Goal: Task Accomplishment & Management: Manage account settings

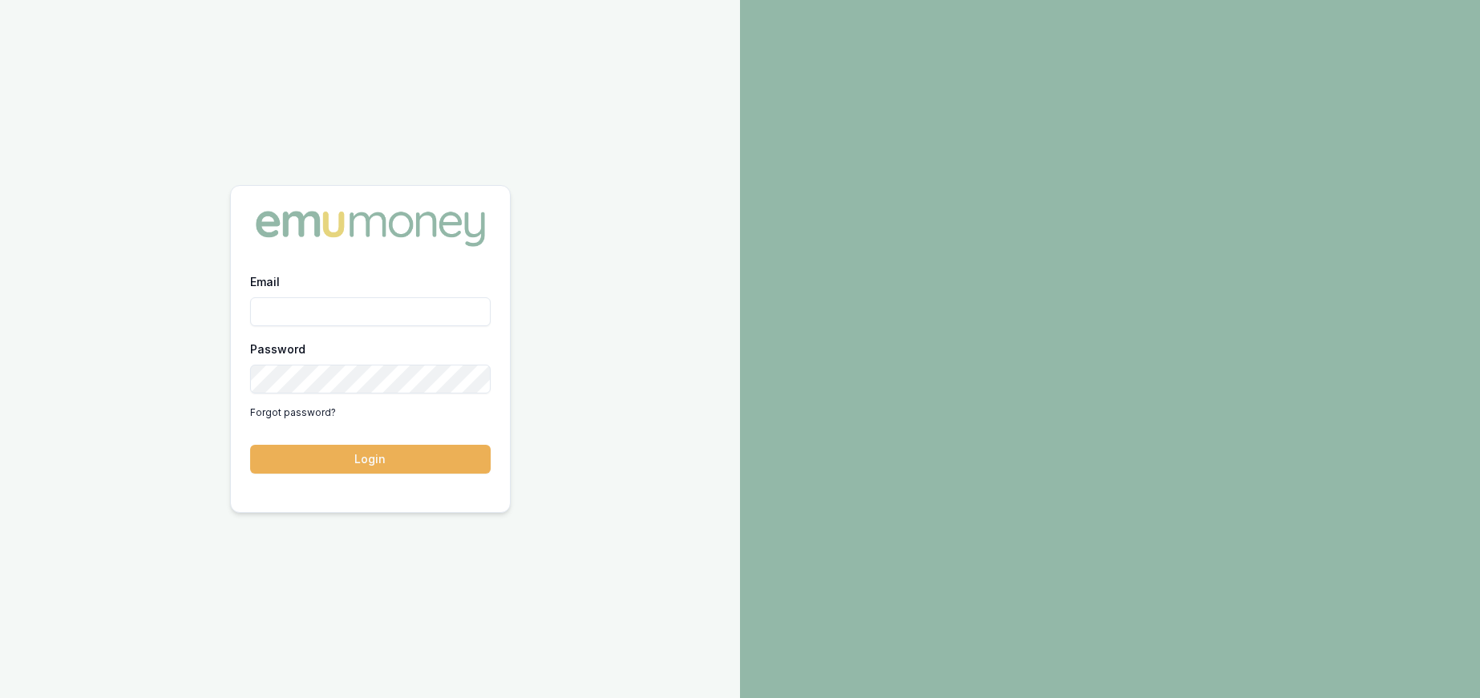
click at [390, 300] on input "Email" at bounding box center [370, 311] width 241 height 29
type input "[PERSON_NAME][EMAIL_ADDRESS][DOMAIN_NAME]"
click at [250, 445] on button "Login" at bounding box center [370, 459] width 241 height 29
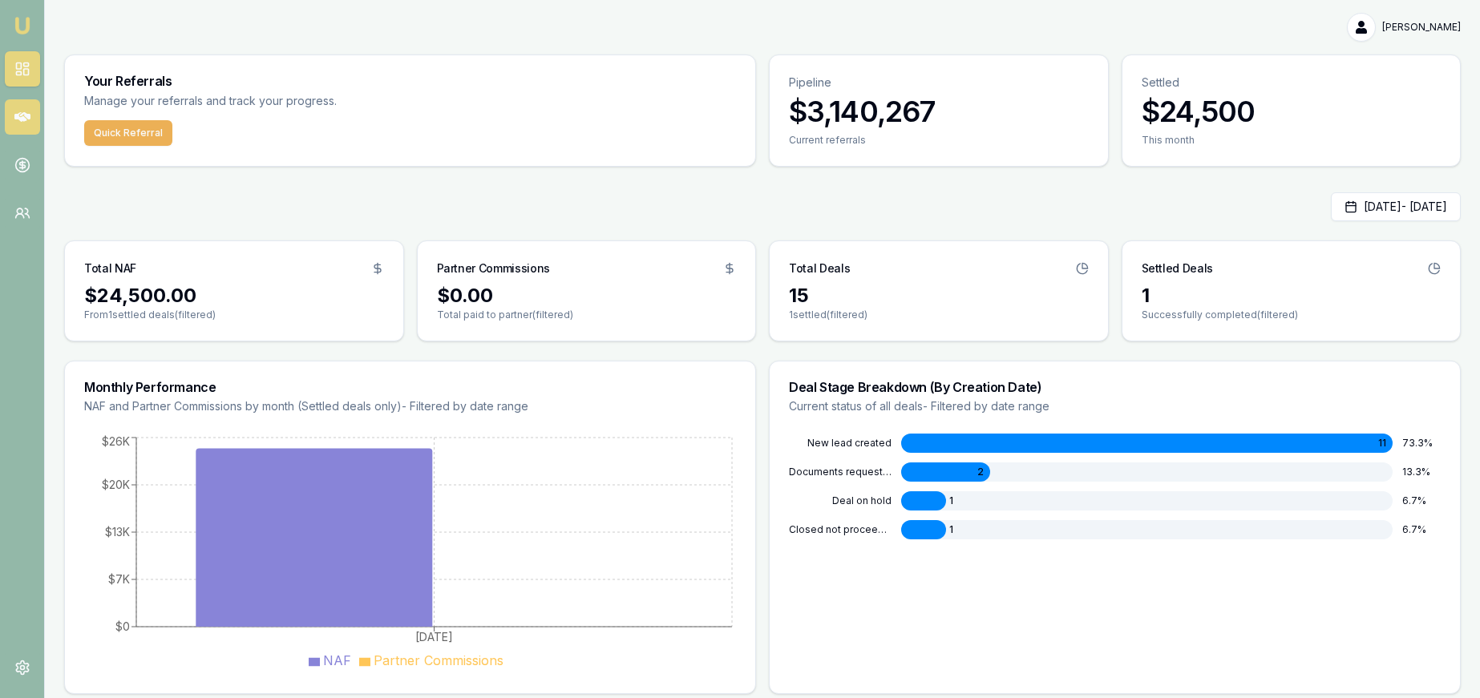
click at [26, 118] on icon at bounding box center [22, 117] width 16 height 16
